Goal: Information Seeking & Learning: Learn about a topic

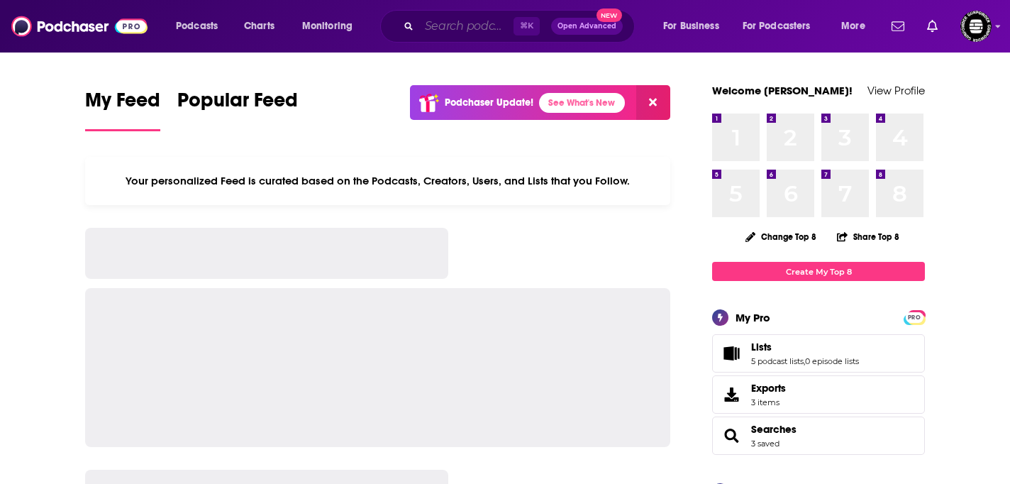
click at [431, 29] on input "Search podcasts, credits, & more..." at bounding box center [466, 26] width 94 height 23
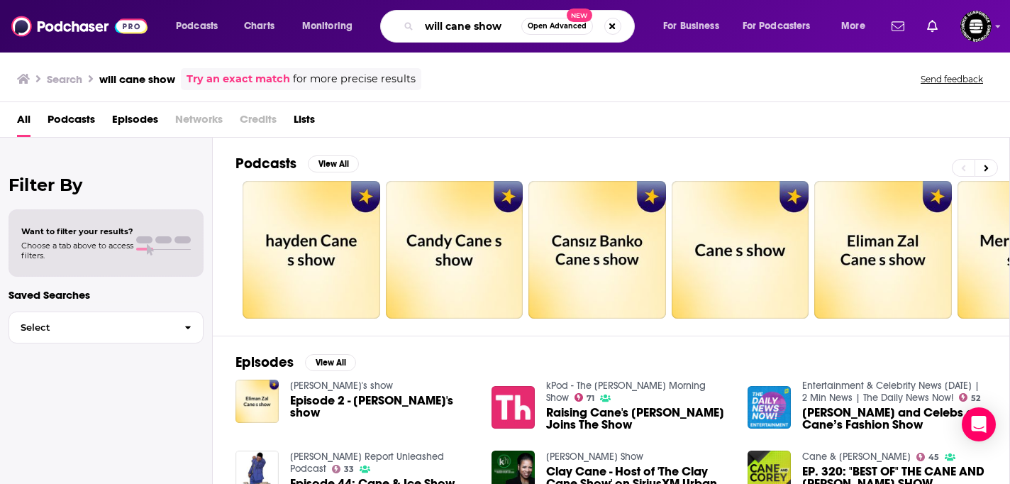
click at [470, 28] on input "will cane show" at bounding box center [470, 26] width 102 height 23
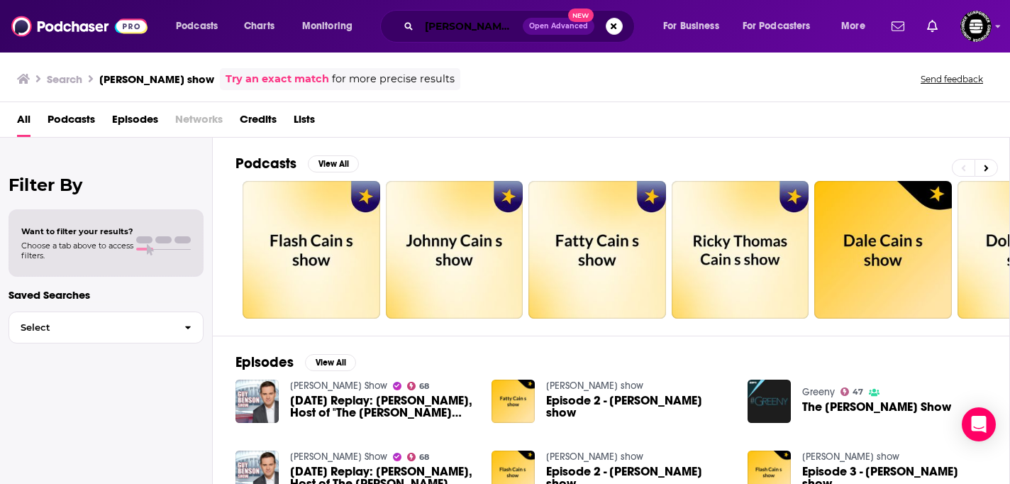
click at [505, 28] on input "[PERSON_NAME] show" at bounding box center [471, 26] width 104 height 23
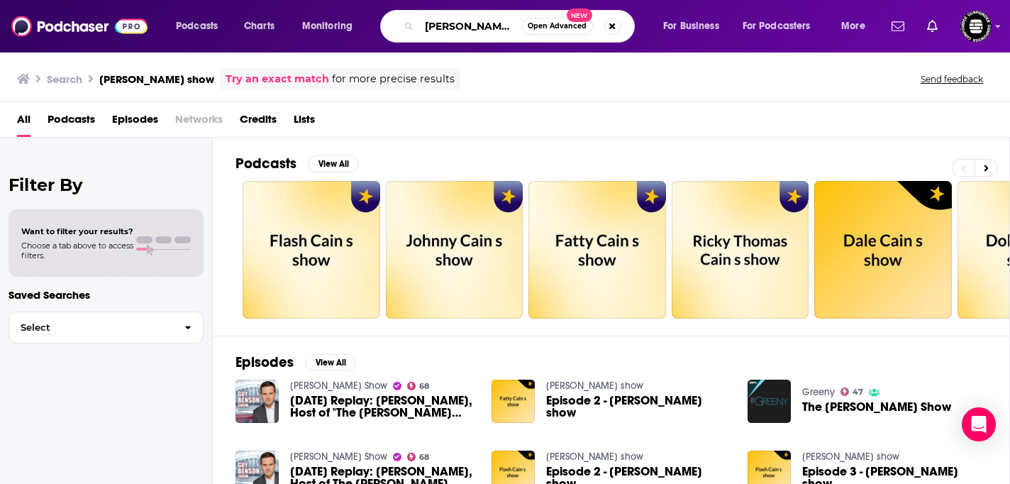
type input "[PERSON_NAME] country"
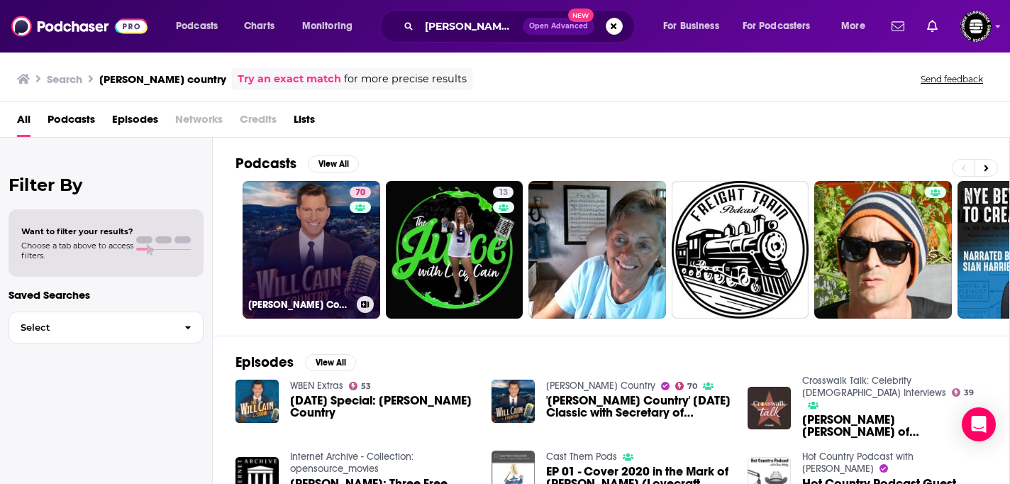
click at [334, 253] on link "70 [PERSON_NAME] Country" at bounding box center [312, 250] width 138 height 138
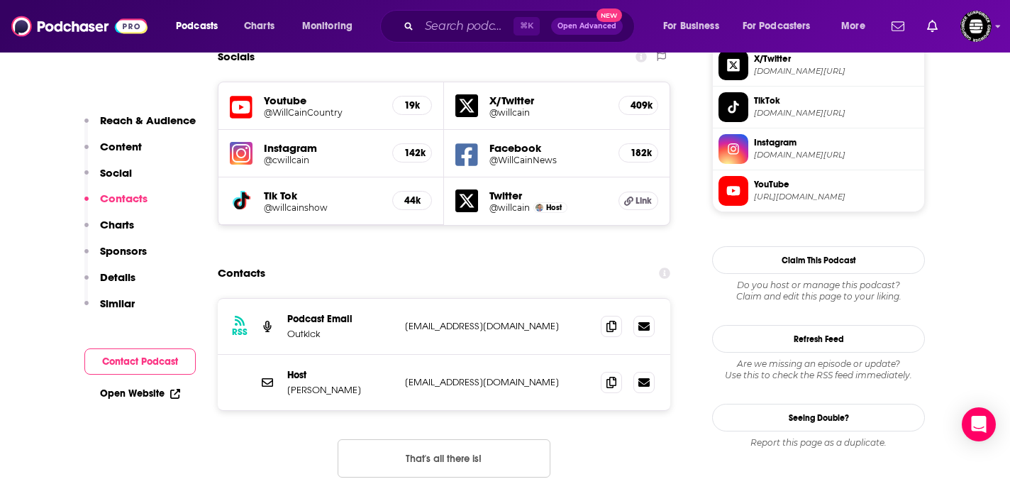
scroll to position [1294, 0]
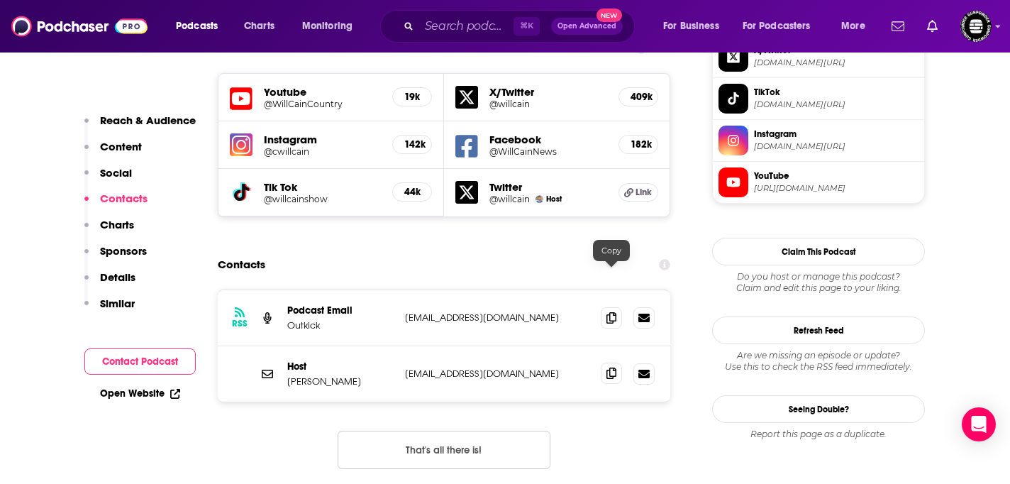
click at [610, 362] on span at bounding box center [611, 372] width 21 height 21
click at [614, 311] on icon at bounding box center [611, 316] width 10 height 11
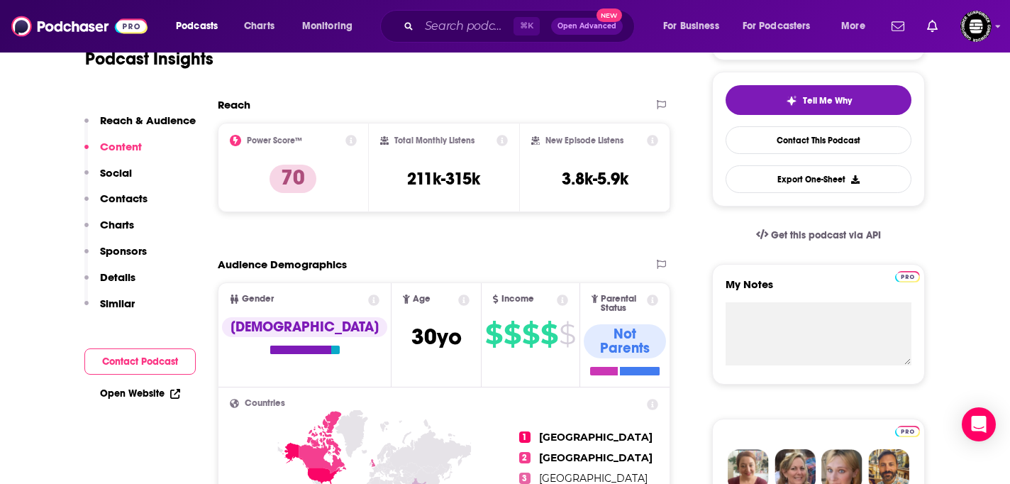
scroll to position [309, 0]
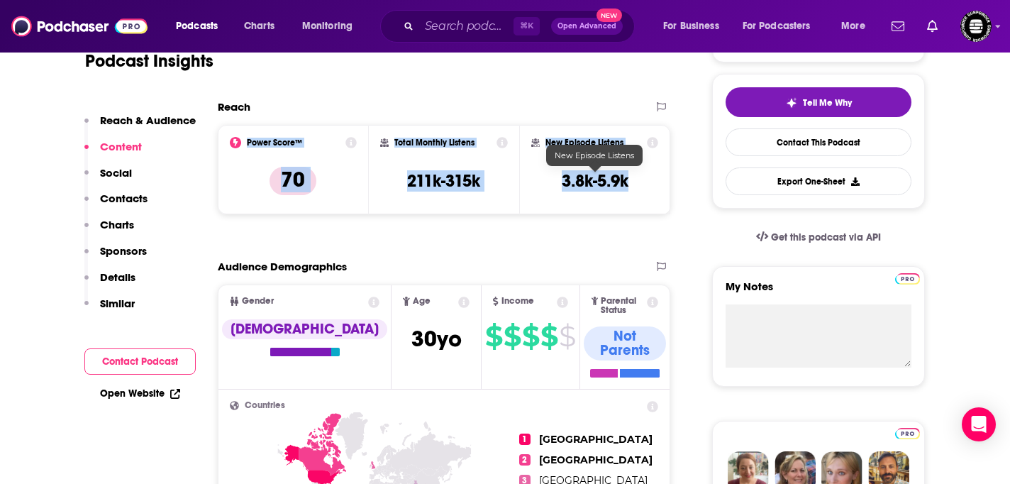
drag, startPoint x: 245, startPoint y: 140, endPoint x: 632, endPoint y: 178, distance: 388.4
click at [632, 178] on div "Power Score™ 70 Total Monthly Listens 211k-315k New Episode Listens 3.8k-5.9k" at bounding box center [444, 169] width 453 height 89
copy div "Power Score™ 70 Total Monthly Listens 211k-315k New Episode Listens 3.8k-5.9k"
